Goal: Task Accomplishment & Management: Complete application form

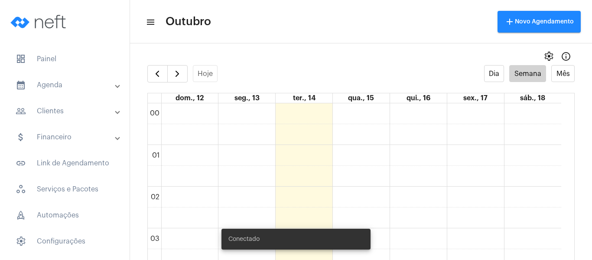
scroll to position [554, 0]
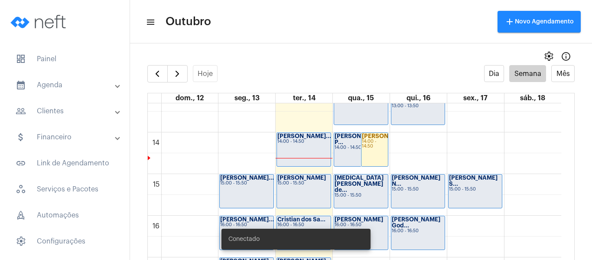
click at [58, 109] on mat-panel-title "people_outline Clientes" at bounding box center [66, 111] width 100 height 10
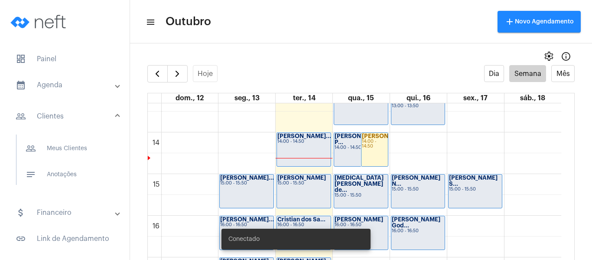
click at [530, 20] on span "add Novo Agendamento" at bounding box center [539, 22] width 69 height 6
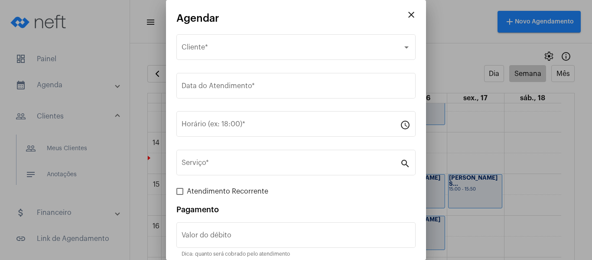
click at [406, 13] on mat-icon "close" at bounding box center [411, 15] width 10 height 10
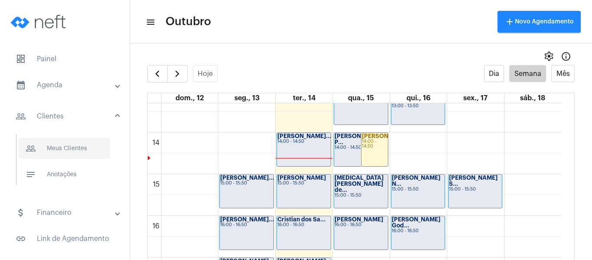
click at [58, 143] on span "people_outline Meus Clientes" at bounding box center [64, 148] width 91 height 21
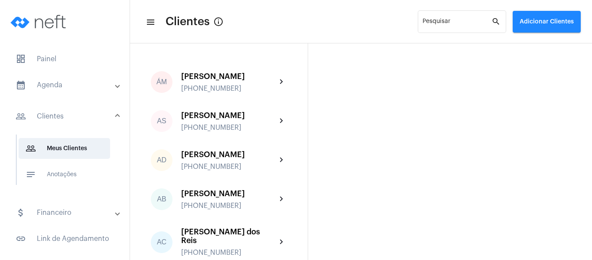
click at [553, 23] on span "Adicionar Clientes" at bounding box center [547, 22] width 54 height 6
click at [538, 52] on span "add Novo Cliente" at bounding box center [546, 46] width 50 height 16
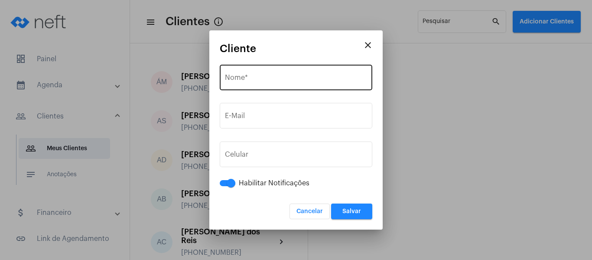
click at [266, 74] on div "Nome *" at bounding box center [296, 76] width 142 height 27
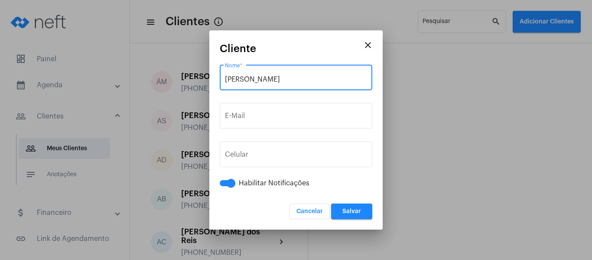
type input "[PERSON_NAME]"
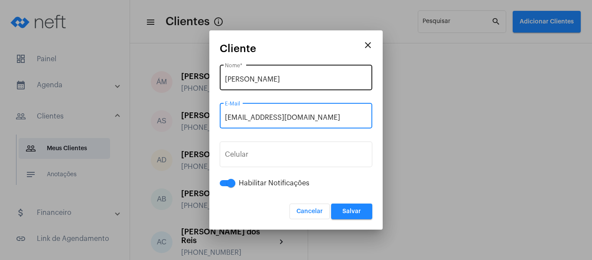
type input "[EMAIL_ADDRESS][DOMAIN_NAME]"
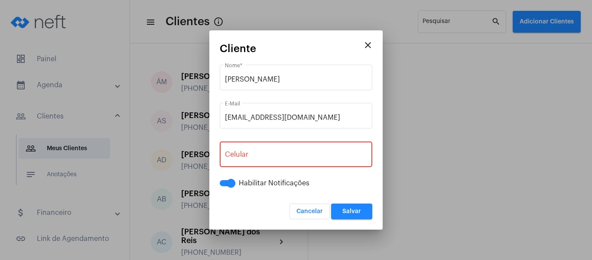
click at [309, 150] on div "+55 Celular" at bounding box center [296, 153] width 142 height 27
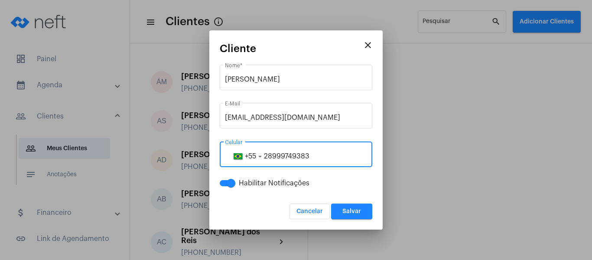
type input "28999749383"
click at [344, 215] on button "Salvar" at bounding box center [351, 211] width 41 height 16
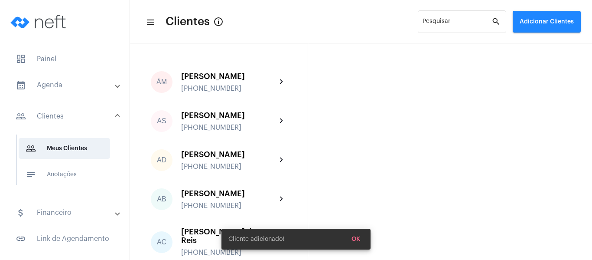
click at [87, 81] on mat-panel-title "calendar_month_outlined Agenda" at bounding box center [66, 85] width 100 height 10
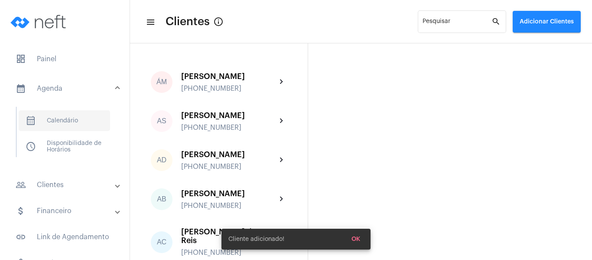
click at [67, 116] on span "calendar_month_outlined Calendário" at bounding box center [64, 120] width 91 height 21
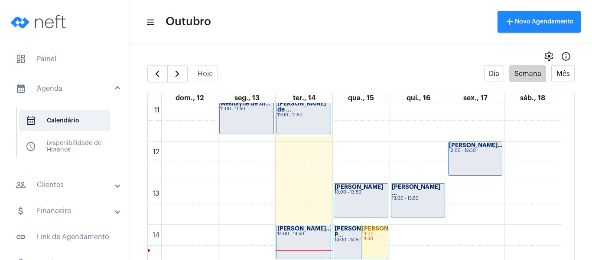
scroll to position [510, 0]
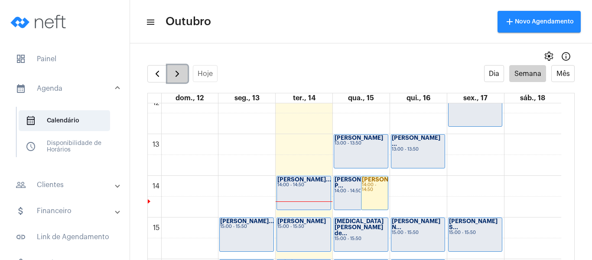
click at [180, 78] on span "button" at bounding box center [177, 73] width 10 height 10
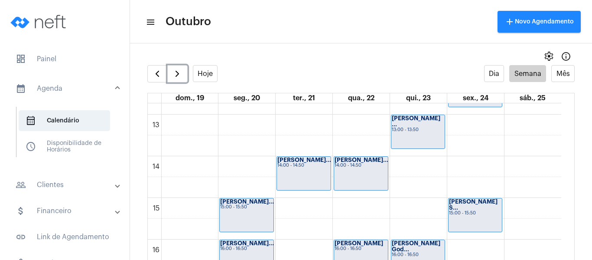
scroll to position [510, 0]
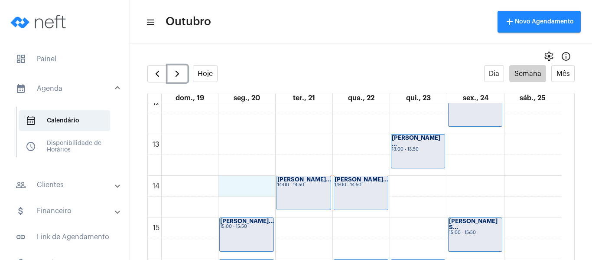
click at [236, 187] on div "00 01 02 03 04 05 06 07 08 09 10 11 12 13 14 15 16 17 18 19 20 21 22 23 [PERSON…" at bounding box center [355, 92] width 414 height 999
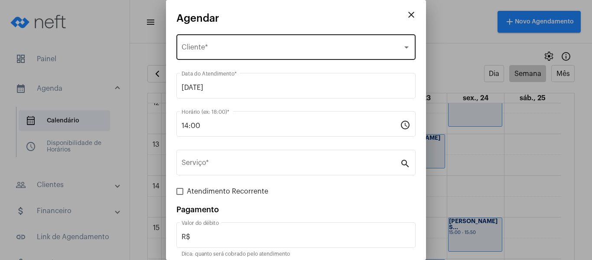
click at [223, 43] on div "Selecione o Cliente Cliente *" at bounding box center [296, 46] width 229 height 27
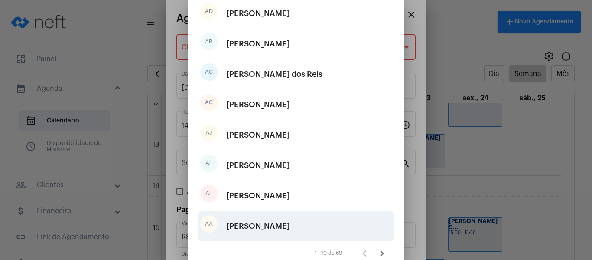
scroll to position [130, 0]
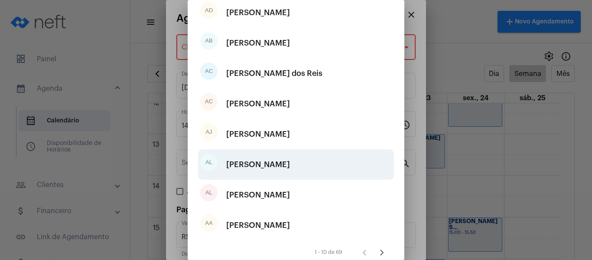
click at [244, 166] on div "[PERSON_NAME]" at bounding box center [258, 164] width 64 height 26
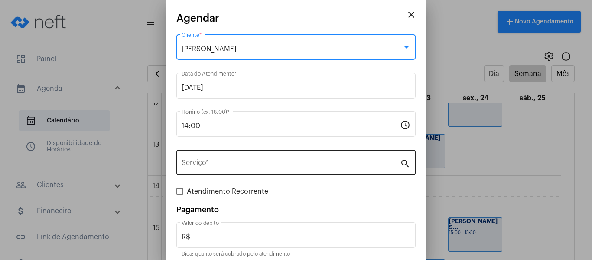
click at [240, 162] on input "Serviço *" at bounding box center [291, 164] width 218 height 8
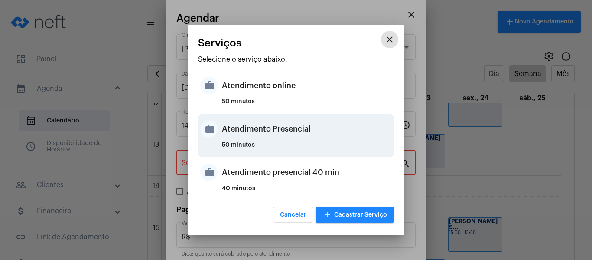
click at [239, 140] on div "Atendimento Presencial" at bounding box center [307, 129] width 170 height 26
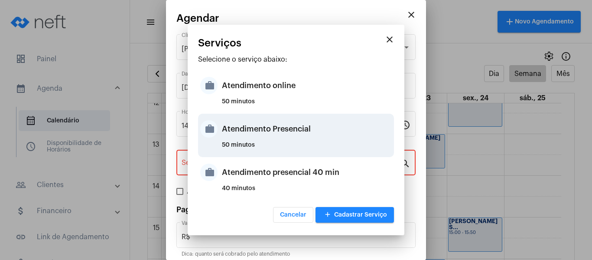
type input "Atendimento Presencial"
type input "R$ 0"
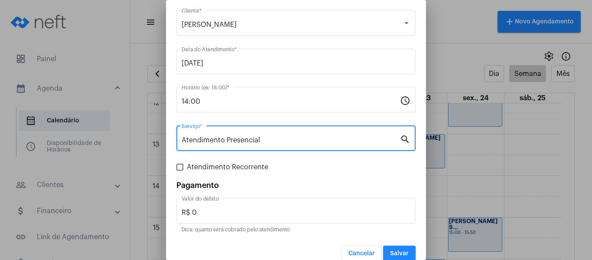
scroll to position [36, 0]
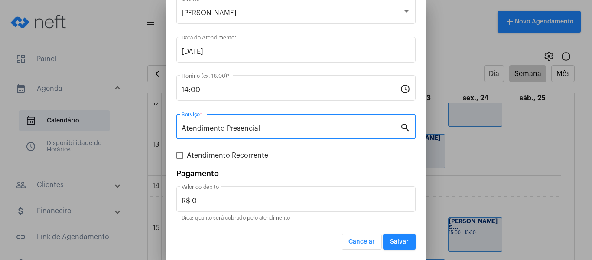
click at [180, 155] on span at bounding box center [179, 155] width 7 height 7
click at [180, 159] on input "Atendimento Recorrente" at bounding box center [179, 159] width 0 height 0
checkbox input "true"
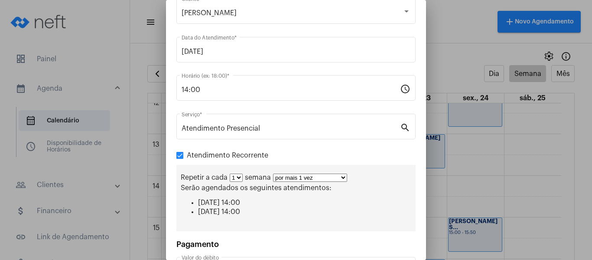
click at [287, 177] on select "por mais 1 vez por mais 2 vezes por mais 3 vezes por mais 4 vezes por mais 5 ve…" at bounding box center [310, 177] width 74 height 8
select select "3: 4"
click at [273, 173] on select "por mais 1 vez por mais 2 vezes por mais 3 vezes por mais 4 vezes por mais 5 ve…" at bounding box center [310, 177] width 74 height 8
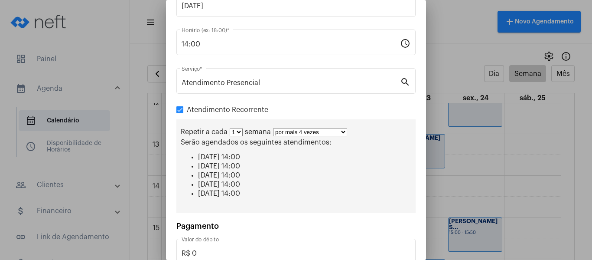
scroll to position [134, 0]
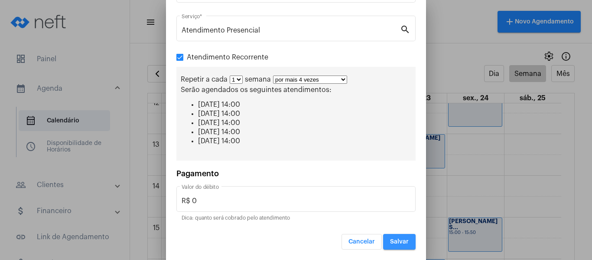
click at [404, 240] on button "Salvar" at bounding box center [399, 242] width 33 height 16
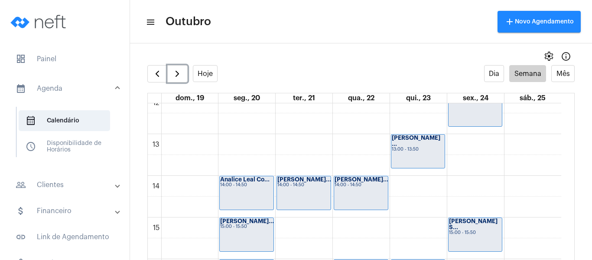
click at [225, 147] on div "00 01 02 03 04 05 06 07 08 09 10 11 12 13 14 15 16 17 18 19 20 21 22 23 [PERSON…" at bounding box center [355, 92] width 414 height 999
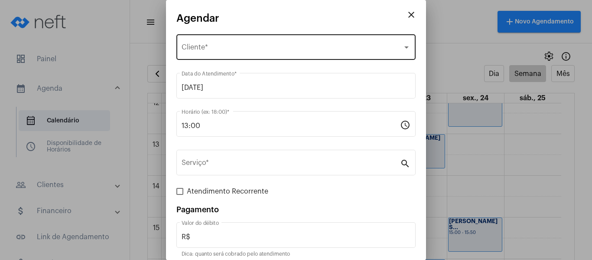
click at [208, 50] on span "Selecione o Cliente" at bounding box center [292, 49] width 221 height 8
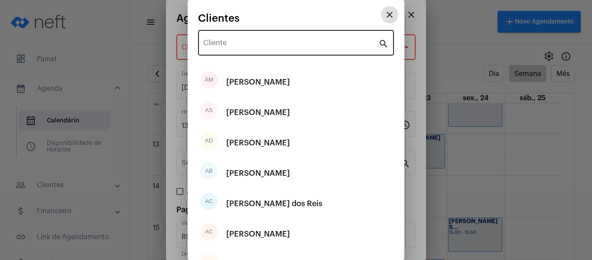
click at [209, 49] on div "Cliente" at bounding box center [290, 41] width 175 height 27
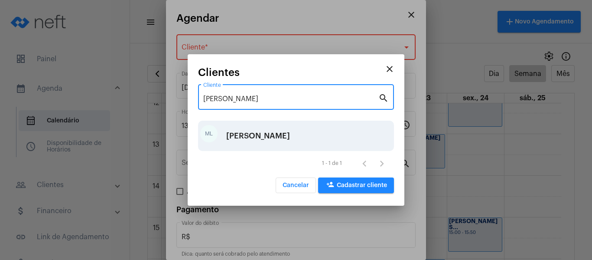
type input "[PERSON_NAME]"
click at [258, 138] on div "[PERSON_NAME]" at bounding box center [258, 136] width 64 height 26
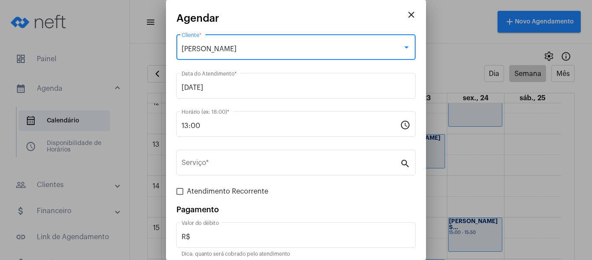
click at [238, 178] on div "Serviço * search" at bounding box center [295, 167] width 239 height 35
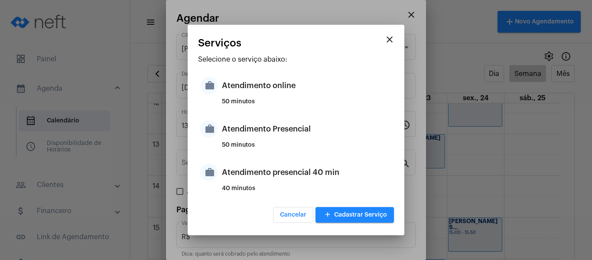
click at [240, 164] on div "Atendimento presencial 40 min" at bounding box center [307, 172] width 170 height 26
type input "Atendimento presencial 40 min"
type input "R$ 0"
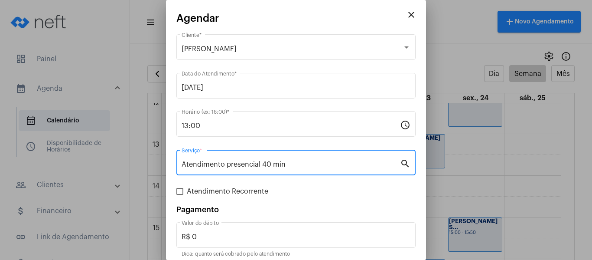
click at [277, 164] on input "Atendimento presencial 40 min" at bounding box center [291, 164] width 218 height 8
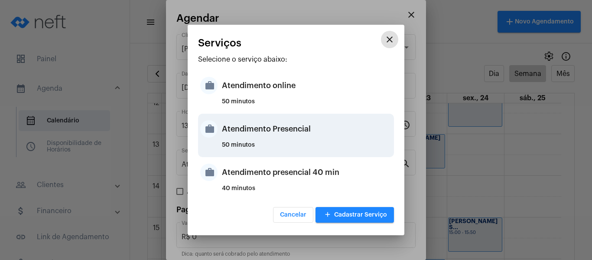
click at [280, 130] on div "Atendimento Presencial" at bounding box center [307, 129] width 170 height 26
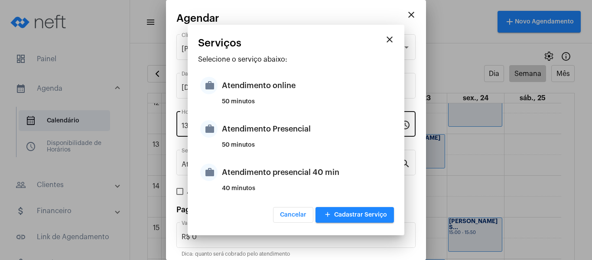
type input "Atendimento Presencial"
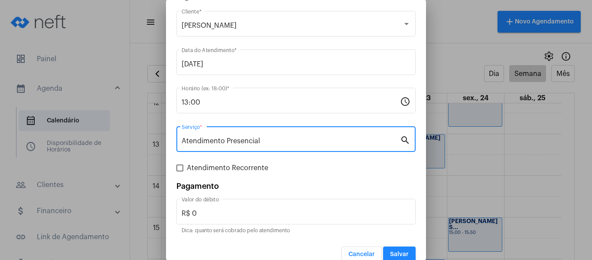
scroll to position [36, 0]
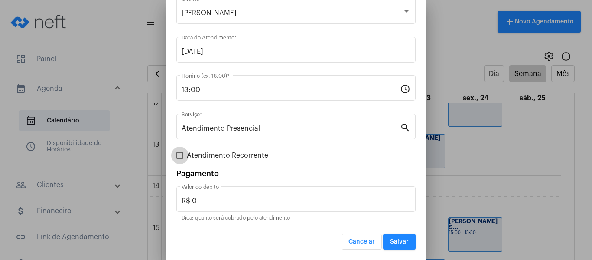
click at [181, 157] on span at bounding box center [179, 155] width 7 height 7
click at [180, 159] on input "Atendimento Recorrente" at bounding box center [179, 159] width 0 height 0
checkbox input "true"
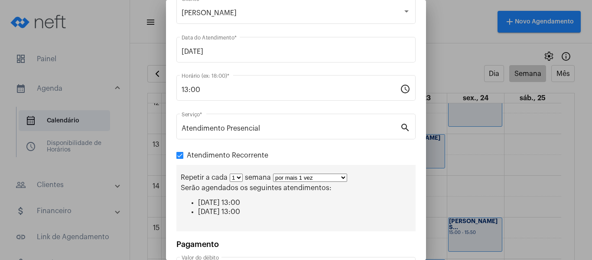
click at [287, 176] on select "por mais 1 vez por mais 2 vezes por mais 3 vezes por mais 4 vezes por mais 5 ve…" at bounding box center [310, 177] width 74 height 8
select select "3: 4"
click at [273, 173] on select "por mais 1 vez por mais 2 vezes por mais 3 vezes por mais 4 vezes por mais 5 ve…" at bounding box center [310, 177] width 74 height 8
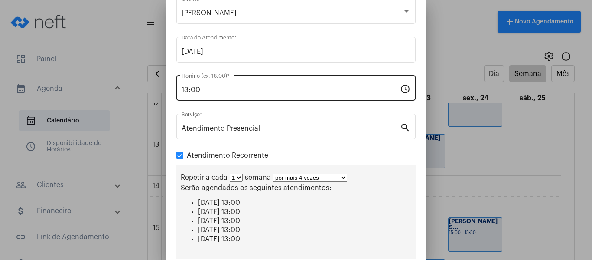
scroll to position [134, 0]
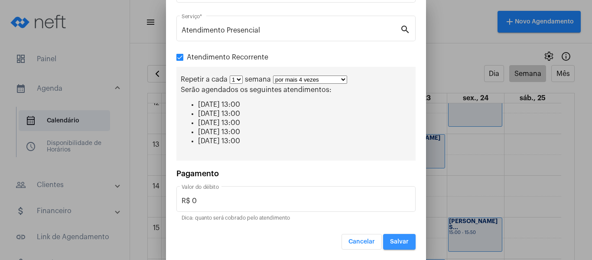
click at [398, 244] on button "Salvar" at bounding box center [399, 242] width 33 height 16
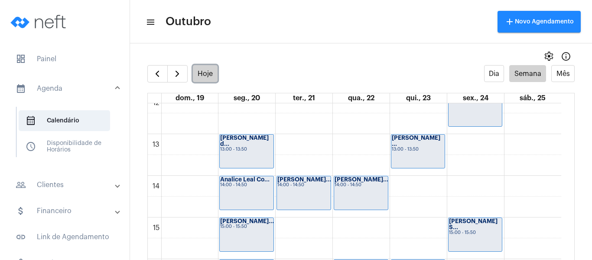
click at [199, 67] on button "Hoje" at bounding box center [205, 73] width 25 height 17
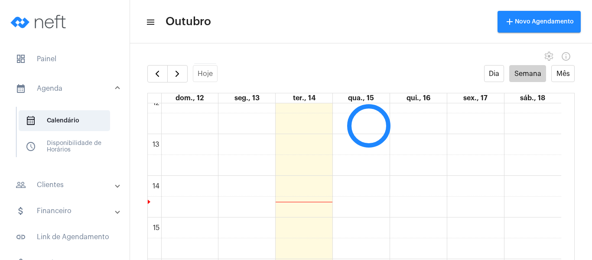
scroll to position [250, 0]
